Goal: Check status: Check status

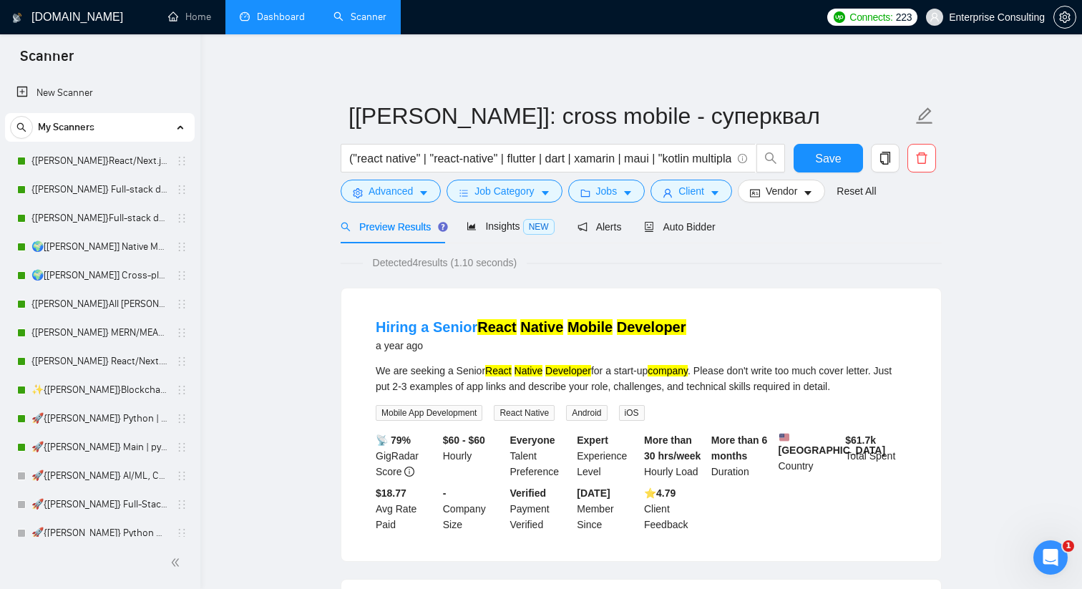
click at [273, 21] on link "Dashboard" at bounding box center [272, 17] width 65 height 12
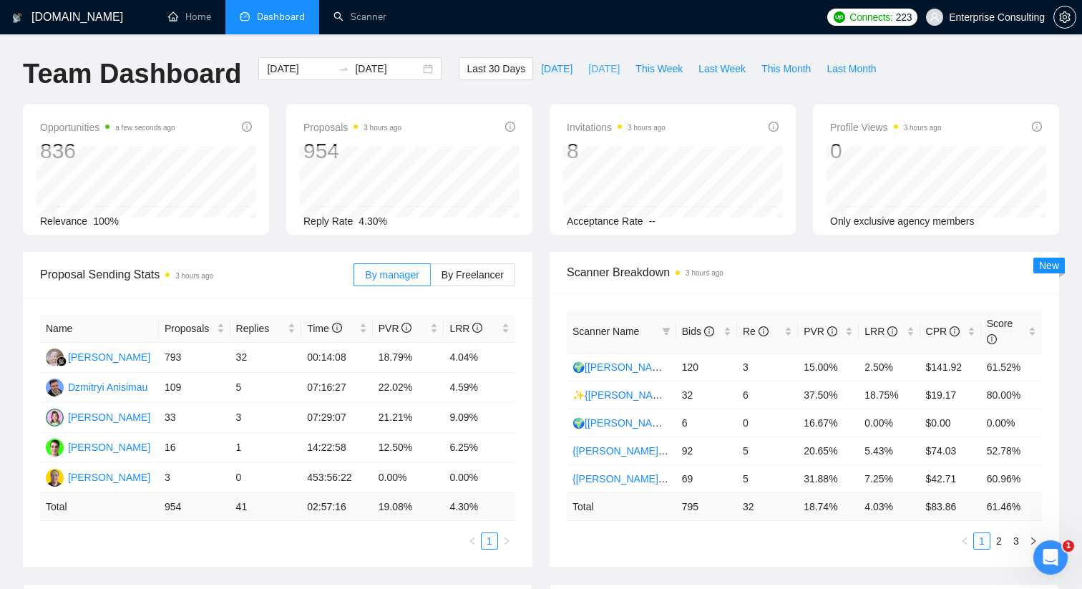
click at [598, 69] on span "[DATE]" at bounding box center [603, 69] width 31 height 16
type input "[DATE]"
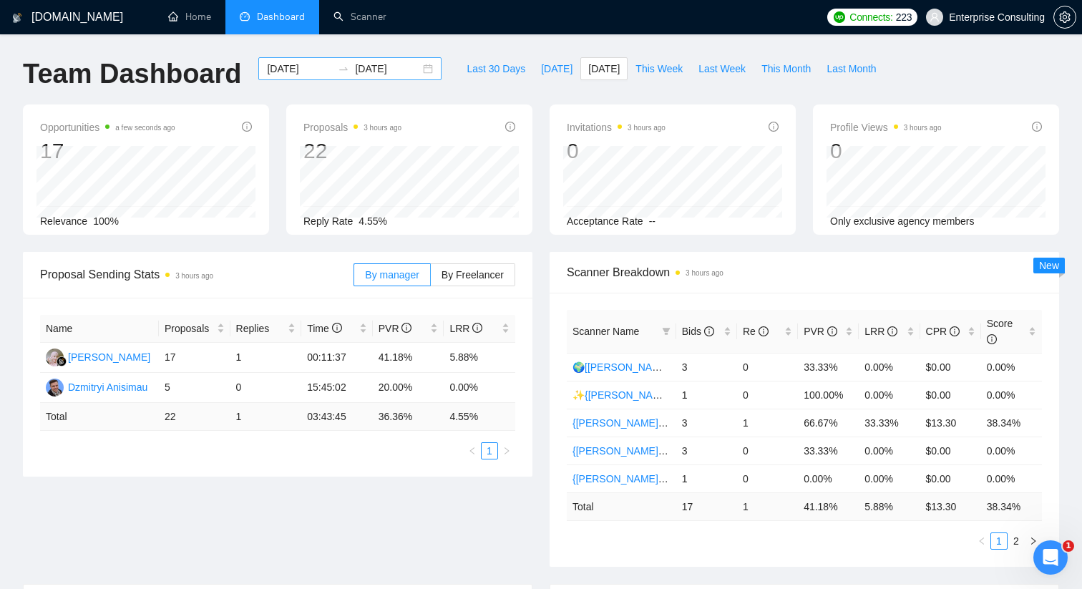
click at [361, 68] on input "[DATE]" at bounding box center [387, 69] width 65 height 16
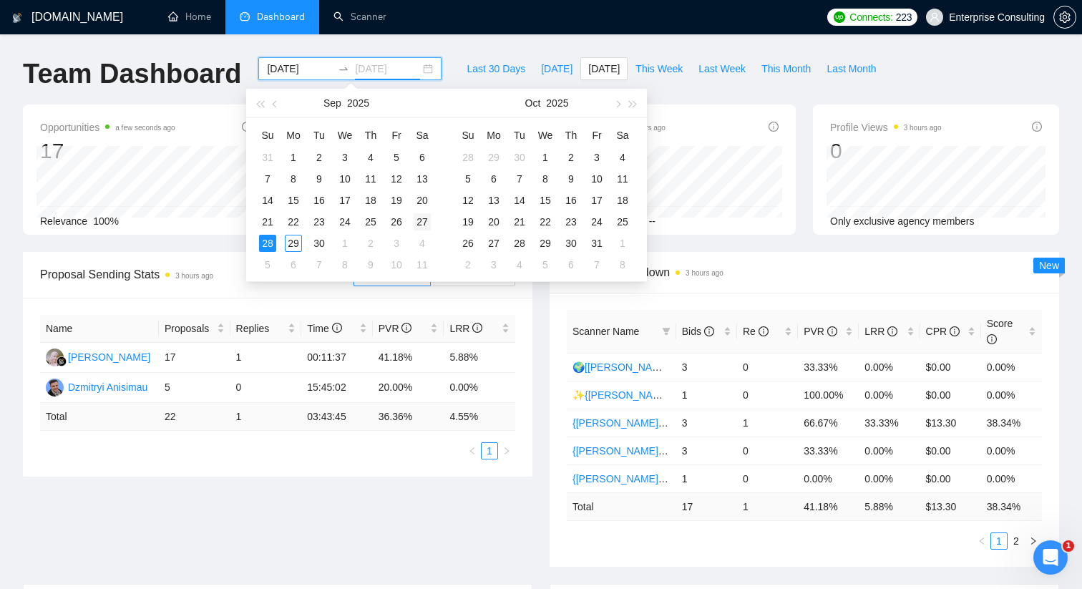
type input "[DATE]"
click at [423, 217] on div "27" at bounding box center [422, 221] width 17 height 17
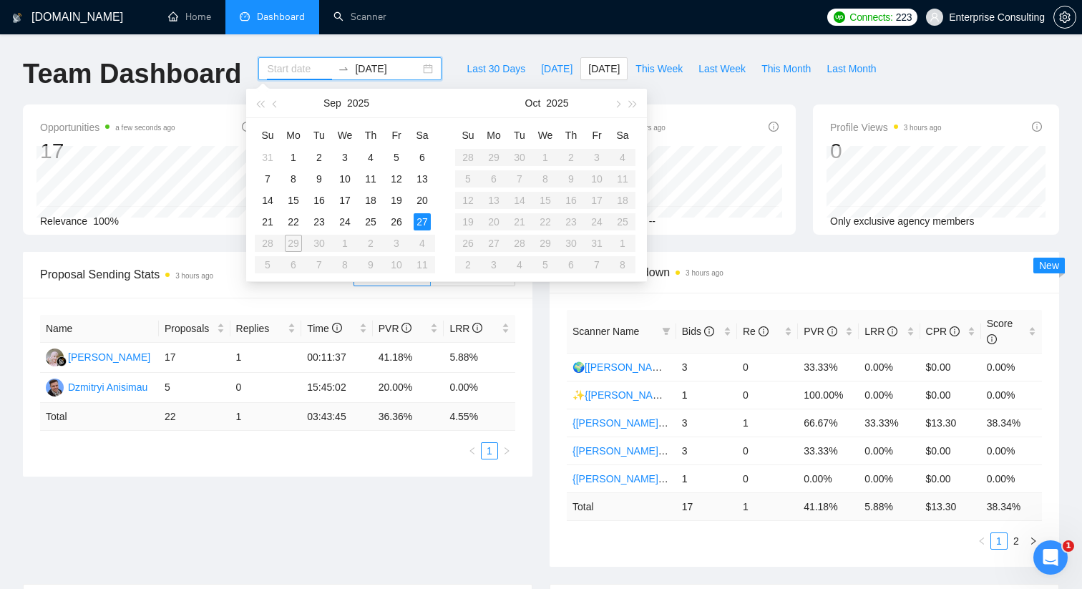
click at [423, 217] on div "27" at bounding box center [422, 221] width 17 height 17
type input "[DATE]"
